Goal: Task Accomplishment & Management: Use online tool/utility

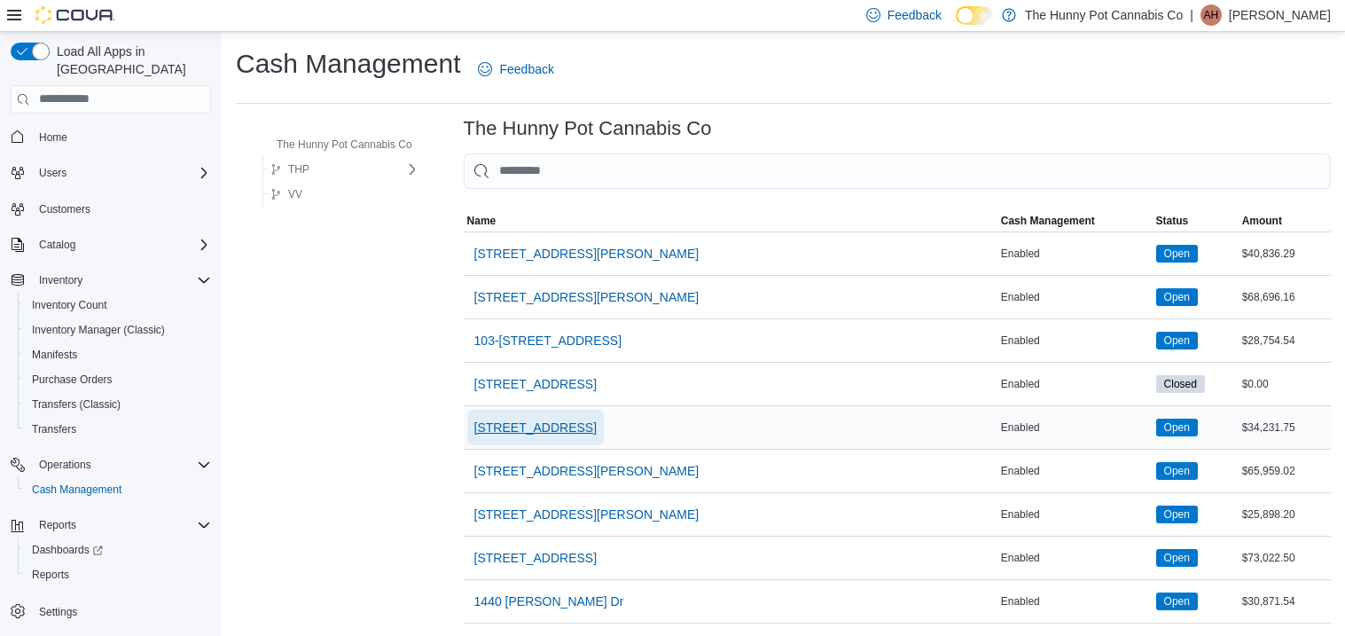
click at [483, 435] on span "[STREET_ADDRESS]" at bounding box center [535, 428] width 122 height 18
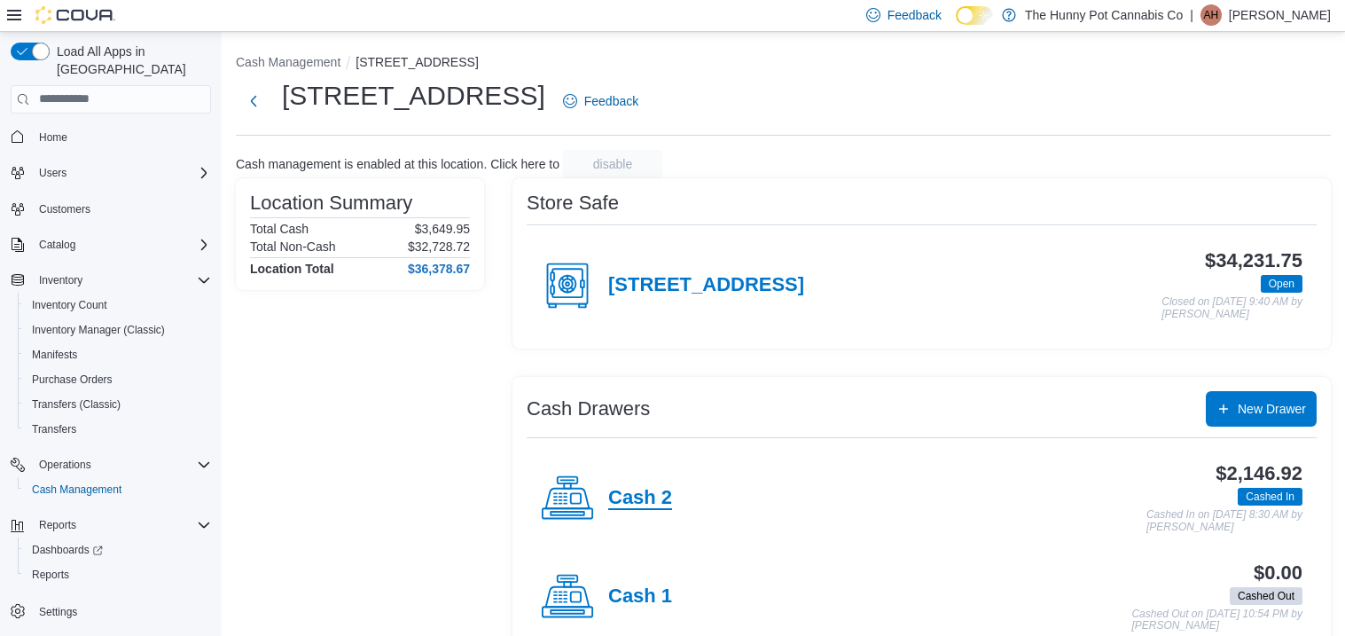
click at [653, 491] on h4 "Cash 2" at bounding box center [640, 498] width 64 height 23
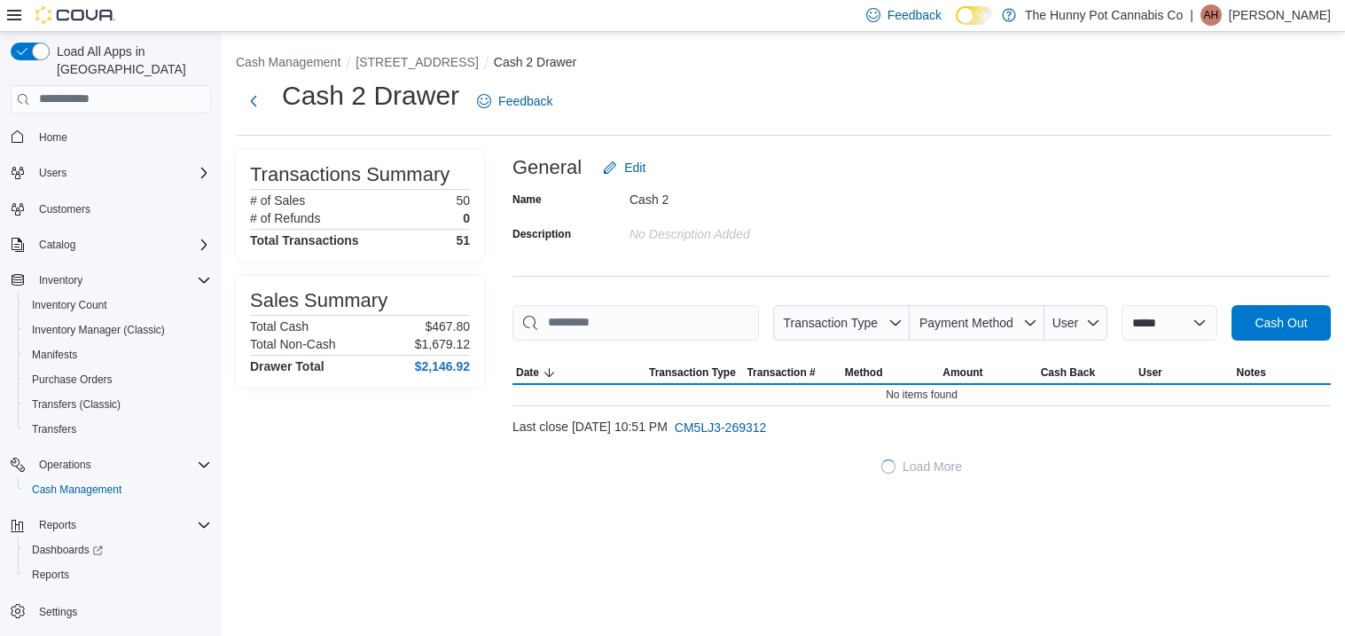
click at [1129, 151] on div "General Edit" at bounding box center [922, 167] width 819 height 35
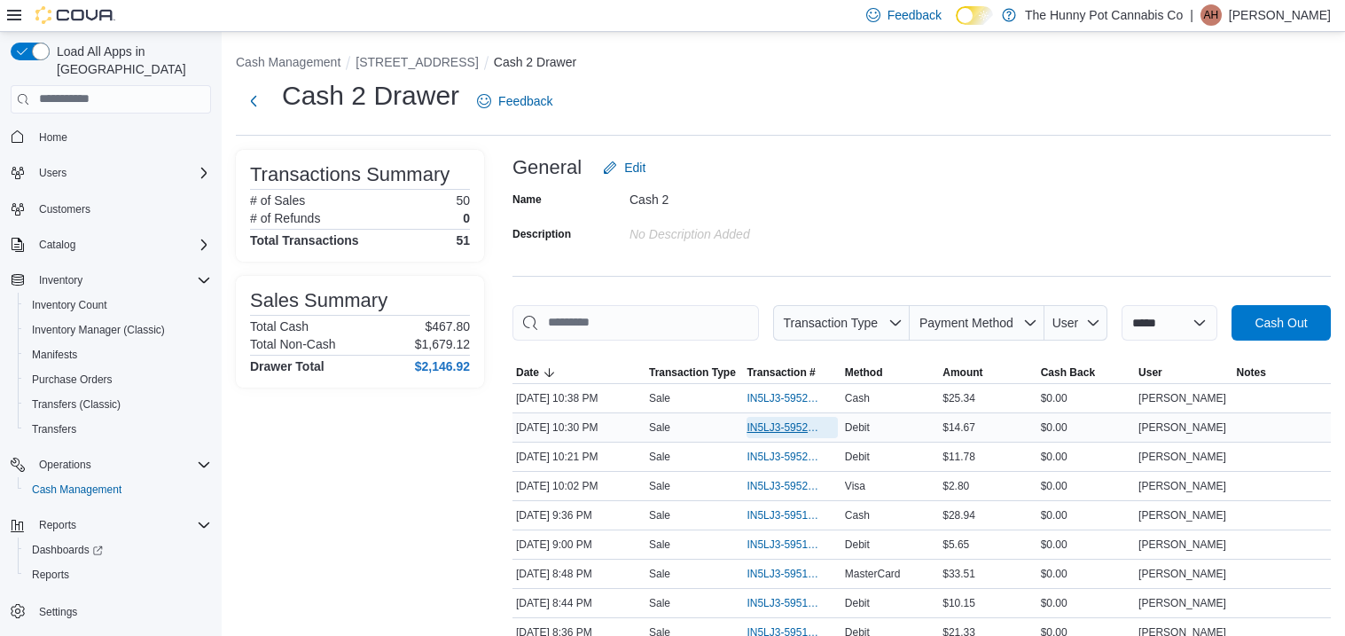
click at [789, 420] on span "IN5LJ3-5952226" at bounding box center [783, 427] width 73 height 14
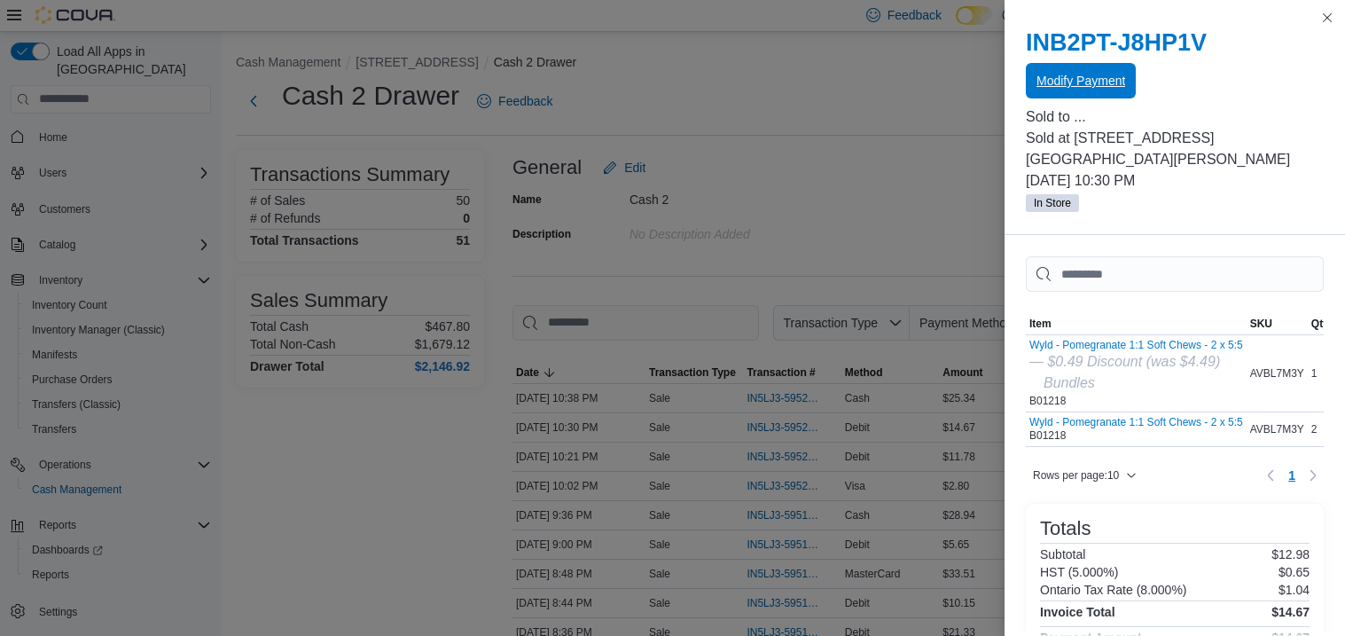
click at [1092, 91] on span "Modify Payment" at bounding box center [1081, 80] width 89 height 35
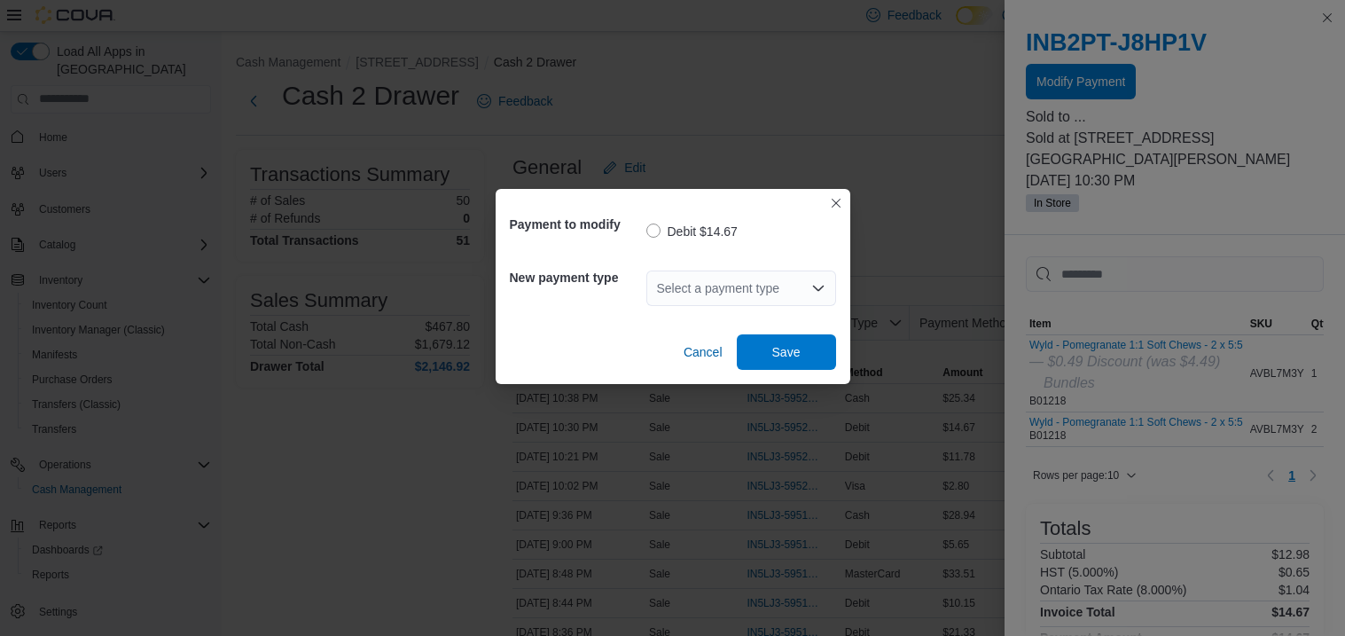
click at [725, 198] on div "Payment to modify Debit $14.67 New payment type Select a payment type Cancel Sa…" at bounding box center [673, 286] width 355 height 195
click at [734, 275] on div "Select a payment type" at bounding box center [742, 287] width 190 height 35
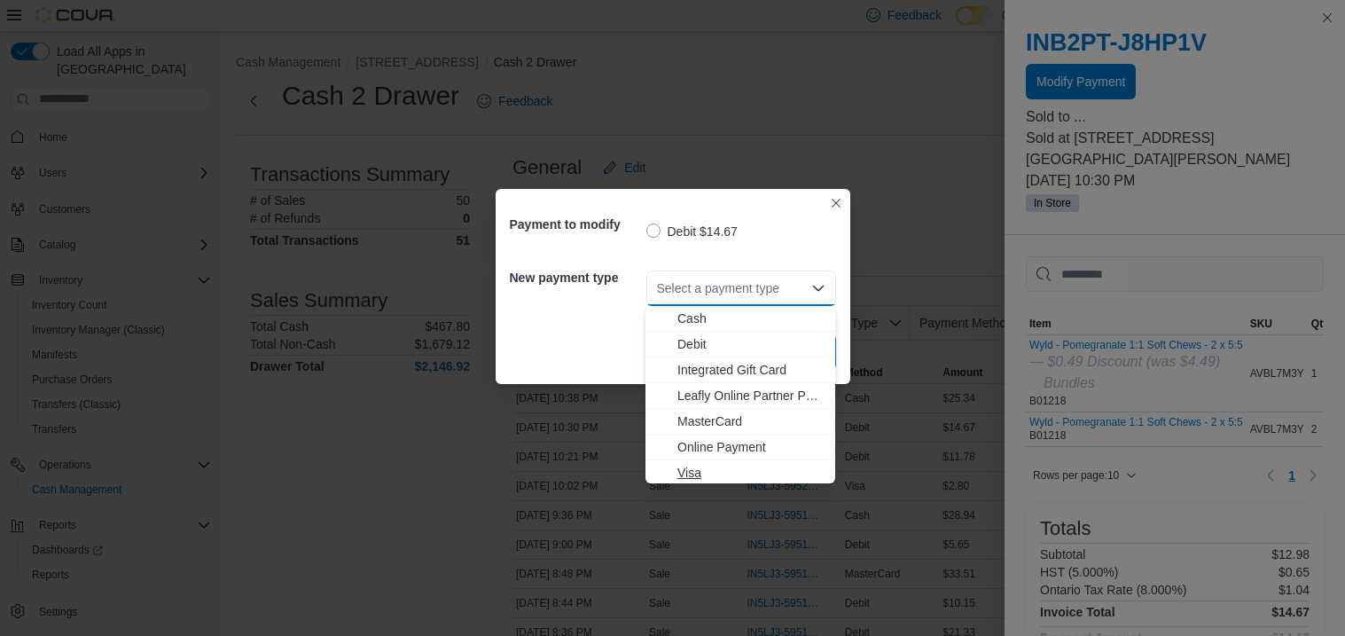
click at [691, 467] on span "Visa" at bounding box center [751, 473] width 147 height 18
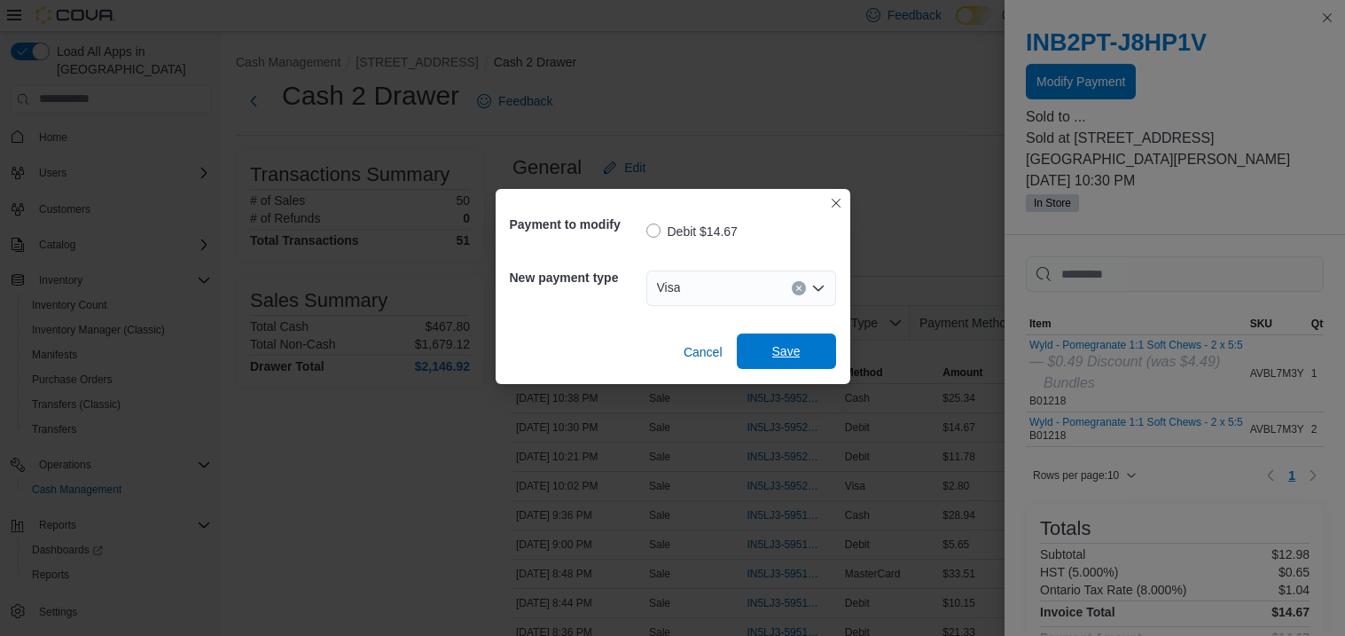
click at [788, 357] on span "Save" at bounding box center [786, 351] width 28 height 18
